Goal: Register for event/course

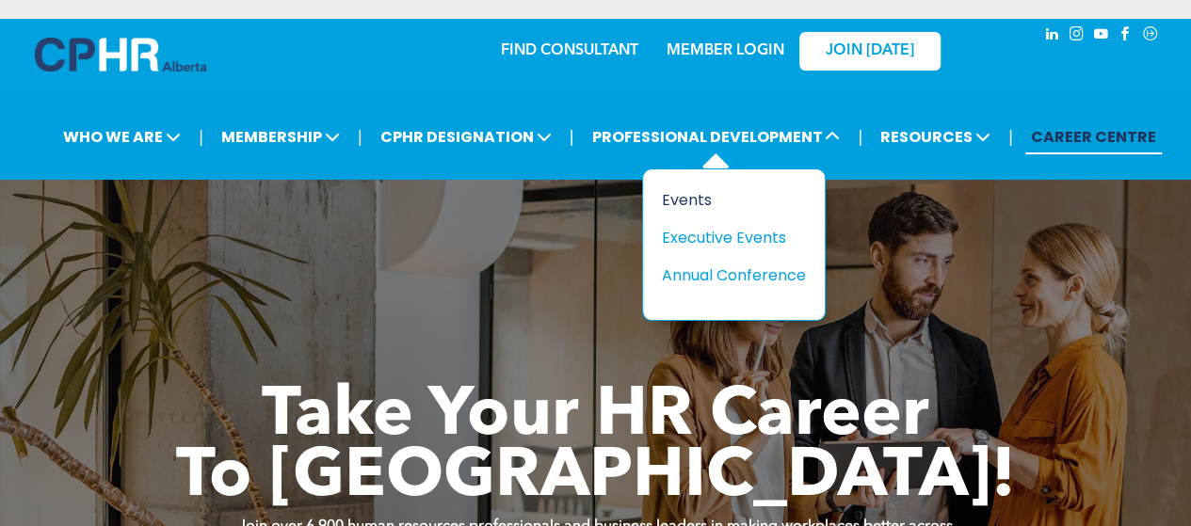
click at [671, 195] on div "Events" at bounding box center [727, 200] width 130 height 24
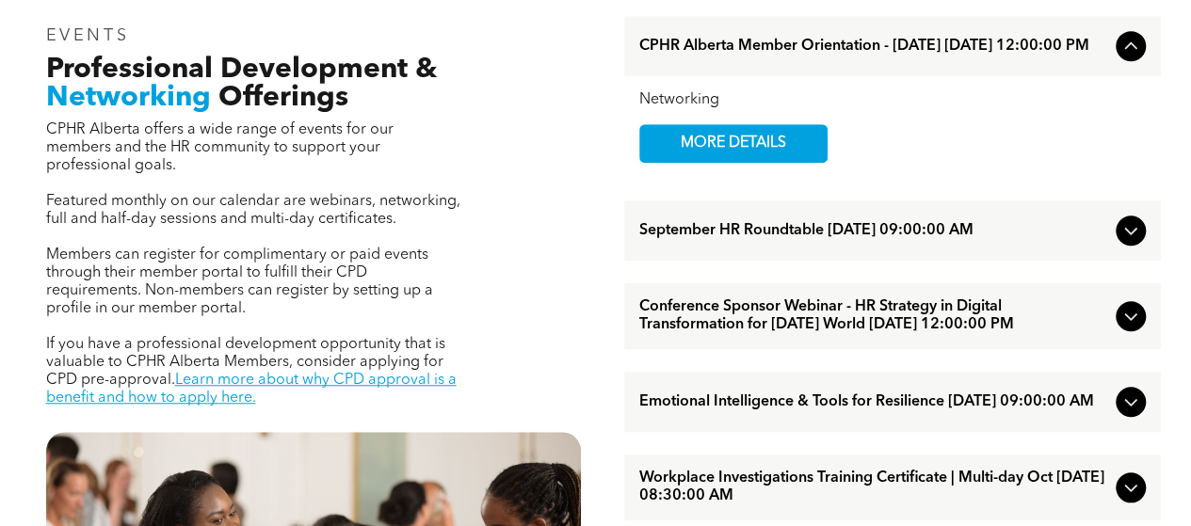
scroll to position [635, 0]
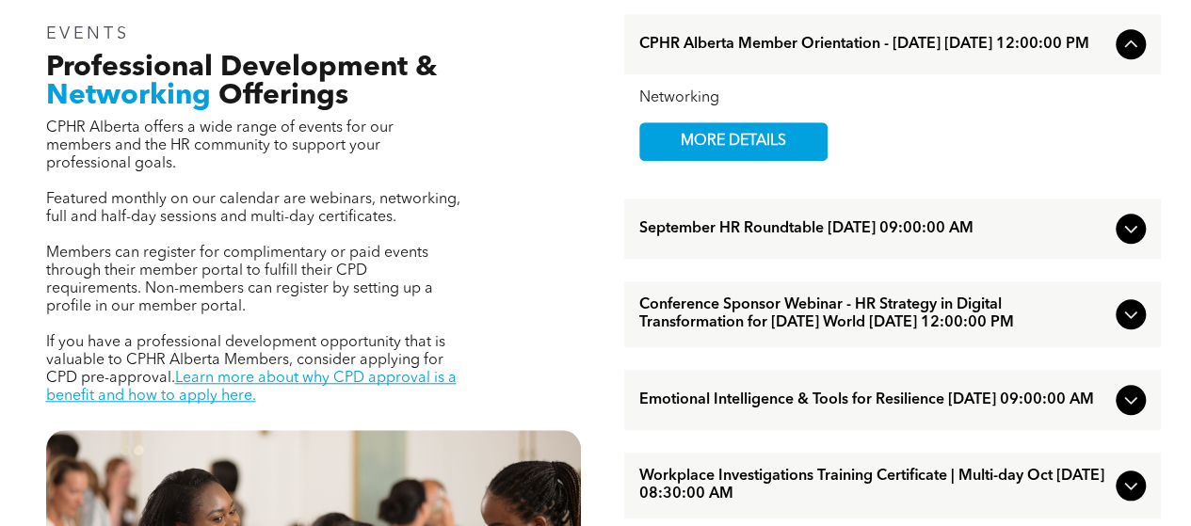
click at [776, 238] on span "September HR Roundtable [DATE] 09:00:00 AM" at bounding box center [873, 229] width 469 height 18
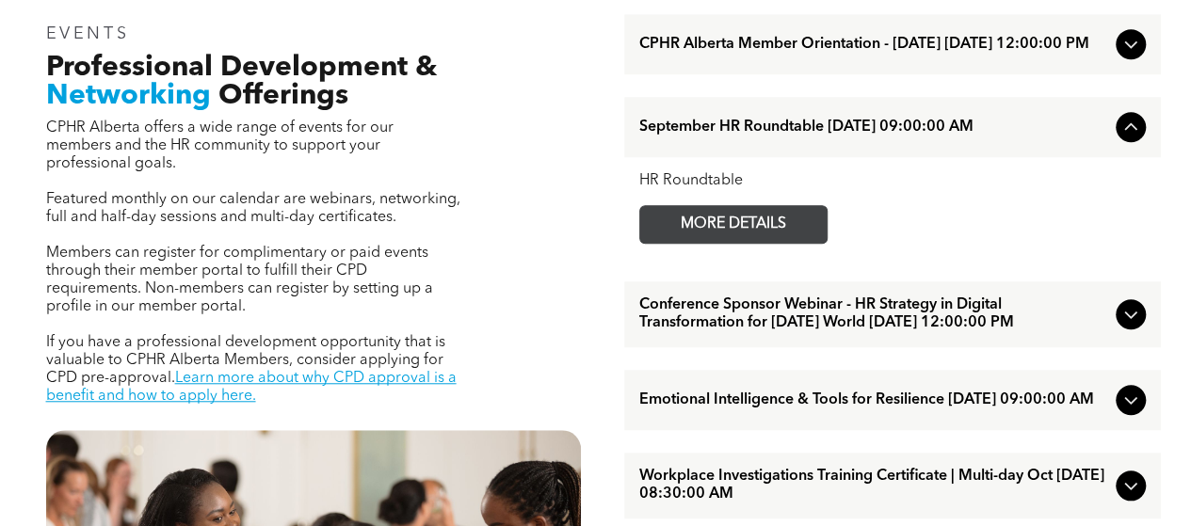
click at [748, 225] on span "MORE DETAILS" at bounding box center [733, 224] width 149 height 37
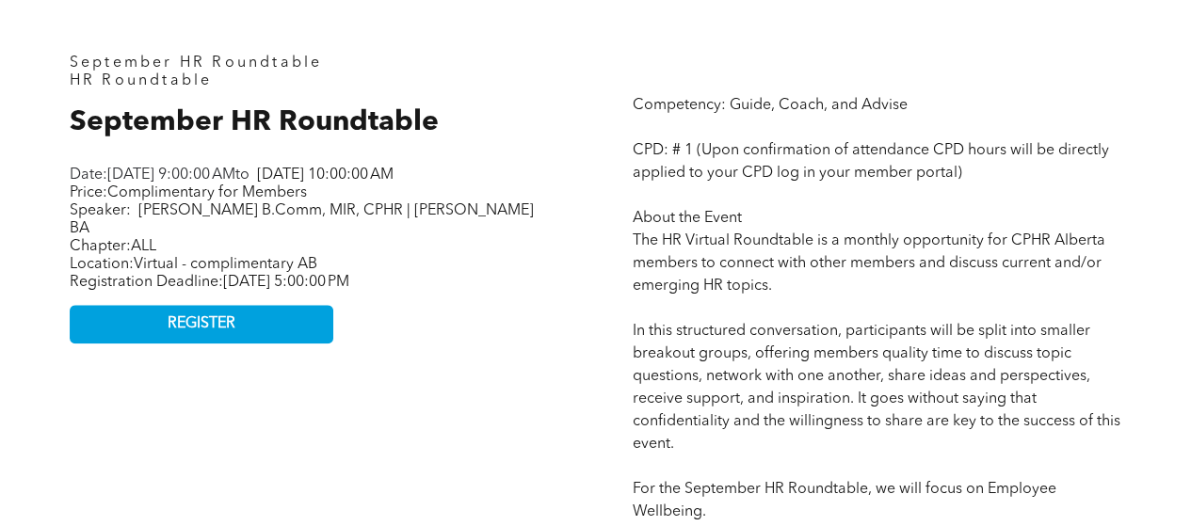
scroll to position [804, 0]
